Goal: Find specific page/section: Find specific page/section

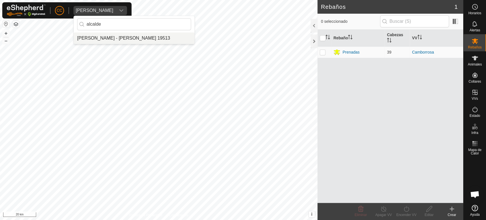
type input "alcalde"
click at [147, 36] on li "[PERSON_NAME] - [PERSON_NAME] 19513" at bounding box center [134, 37] width 121 height 11
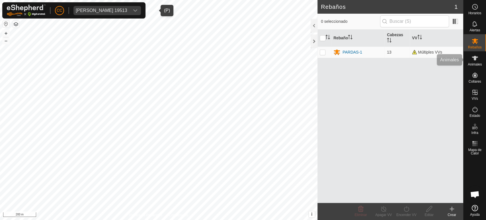
click at [471, 52] on div "Animales" at bounding box center [474, 59] width 22 height 17
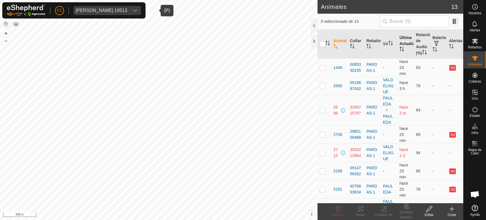
click at [403, 48] on th "Última Actualización" at bounding box center [405, 44] width 17 height 29
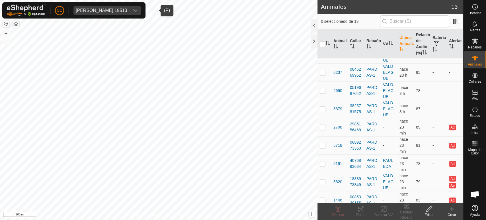
scroll to position [40, 0]
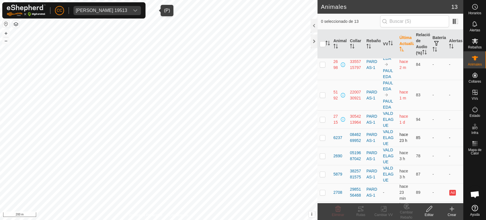
click at [323, 140] on p-checkbox at bounding box center [323, 137] width 6 height 5
checkbox input "true"
click at [323, 158] on p-checkbox at bounding box center [323, 155] width 6 height 5
checkbox input "true"
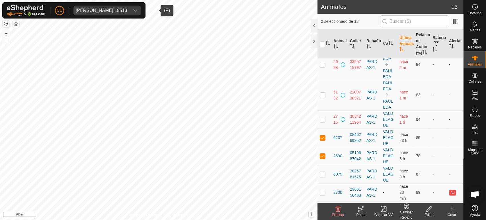
scroll to position [103, 0]
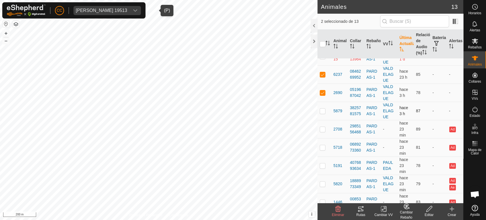
click at [326, 117] on td at bounding box center [324, 111] width 14 height 18
checkbox input "true"
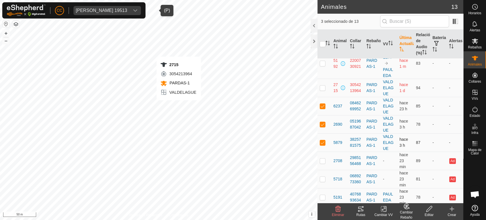
checkbox input "true"
checkbox input "false"
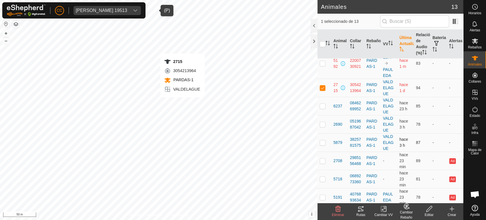
checkbox input "false"
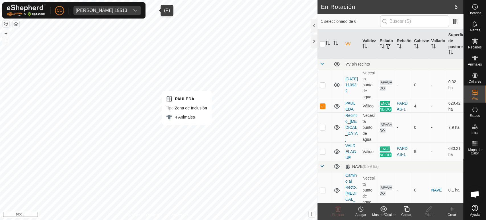
checkbox input "false"
checkbox input "true"
checkbox input "false"
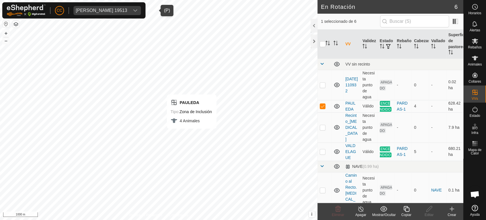
checkbox input "true"
checkbox input "false"
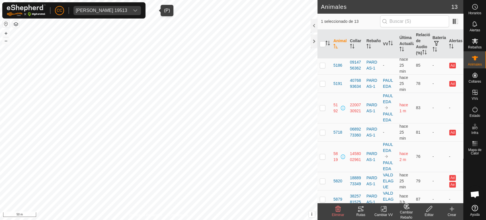
scroll to position [134, 0]
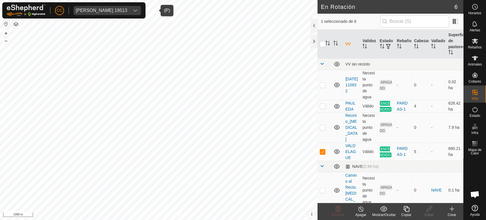
checkbox input "true"
checkbox input "false"
checkbox input "true"
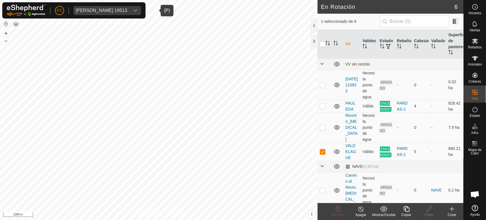
checkbox input "false"
checkbox input "true"
checkbox input "false"
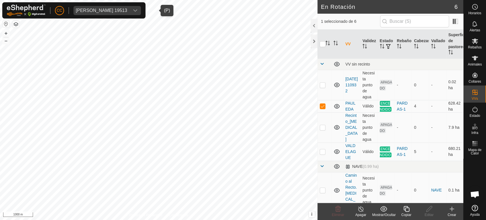
checkbox input "false"
checkbox input "true"
checkbox input "false"
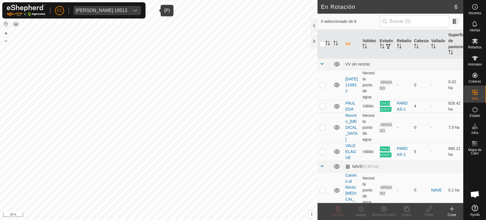
checkbox input "true"
checkbox input "false"
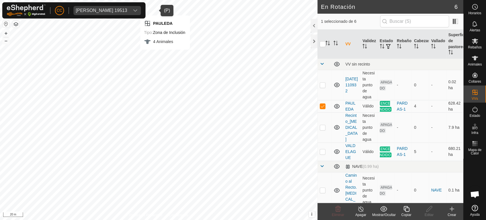
checkbox input "false"
checkbox input "true"
checkbox input "false"
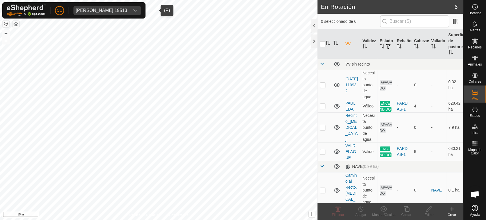
checkbox input "true"
